Goal: Understand process/instructions: Learn how to perform a task or action

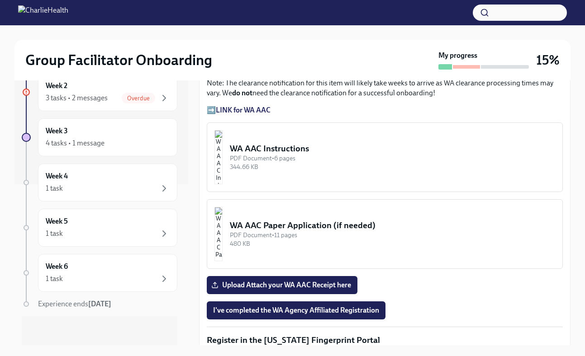
scroll to position [724, 0]
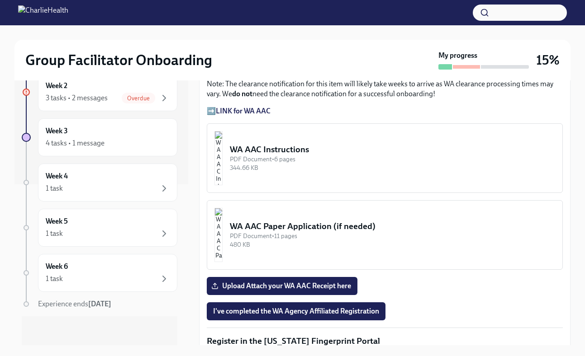
click at [294, 150] on div "WA AAC Instructions" at bounding box center [392, 150] width 325 height 12
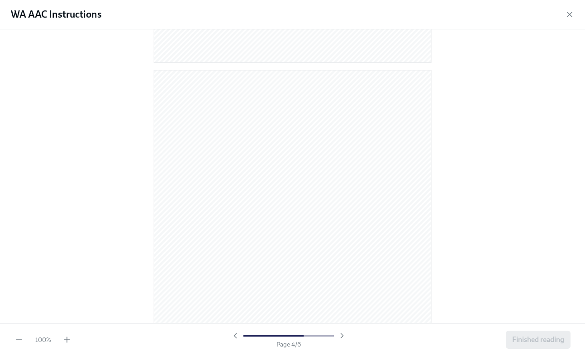
scroll to position [1071, 0]
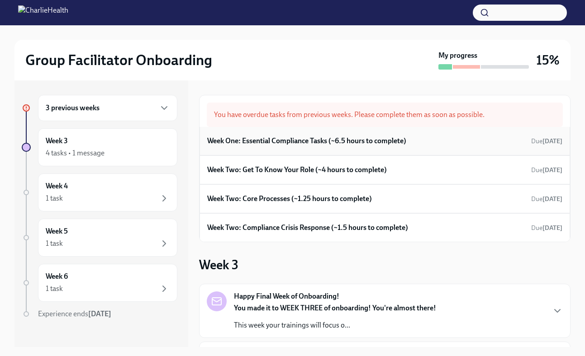
click at [326, 145] on h6 "Week One: Essential Compliance Tasks (~6.5 hours to complete)" at bounding box center [306, 141] width 199 height 10
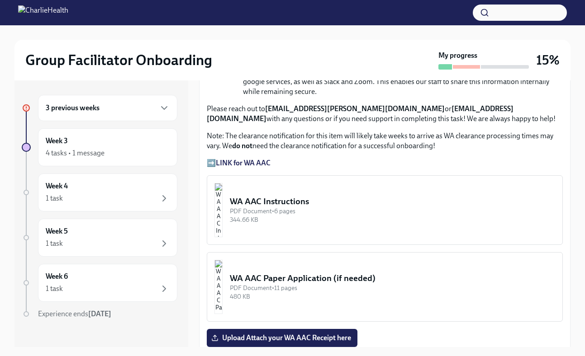
scroll to position [675, 0]
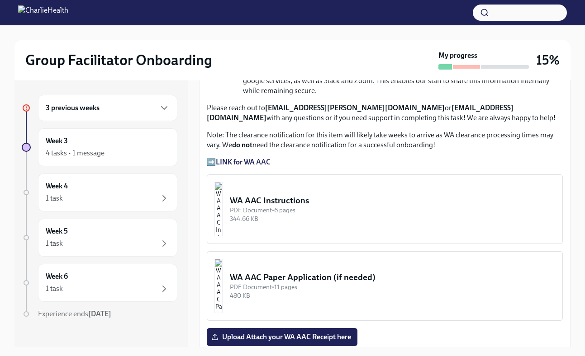
click at [242, 160] on strong "LINK for WA AAC" at bounding box center [243, 162] width 55 height 9
